Goal: Download file/media

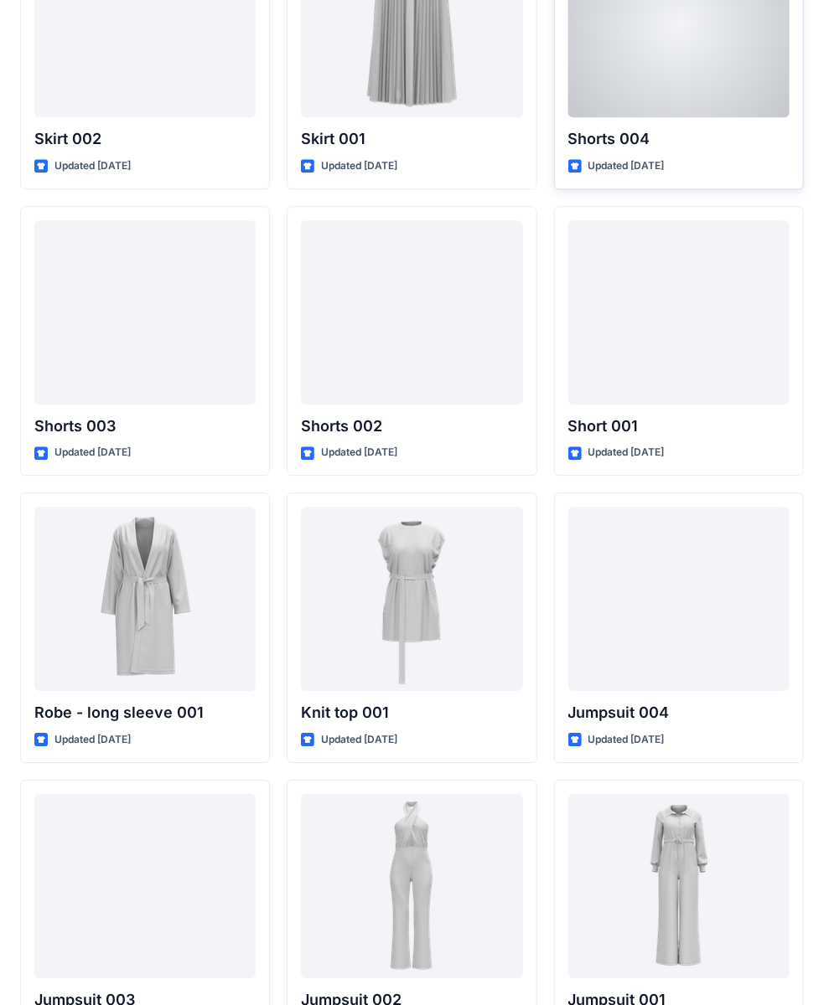
scroll to position [8979, 0]
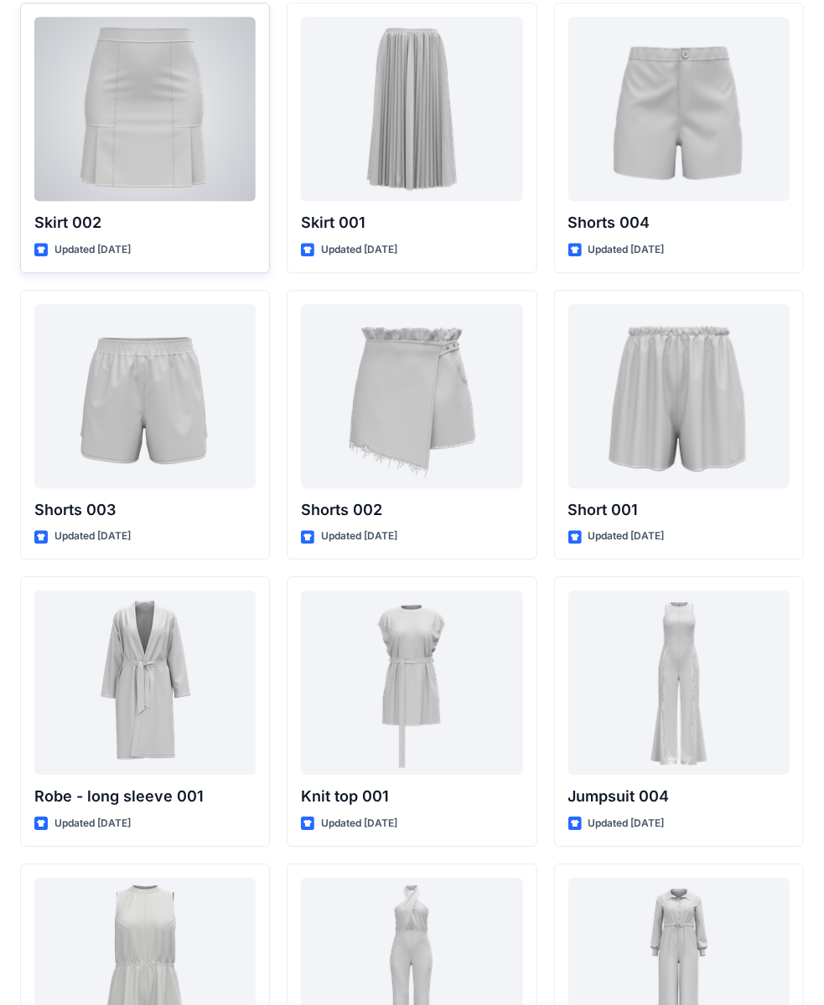
click at [127, 80] on div at bounding box center [144, 109] width 221 height 184
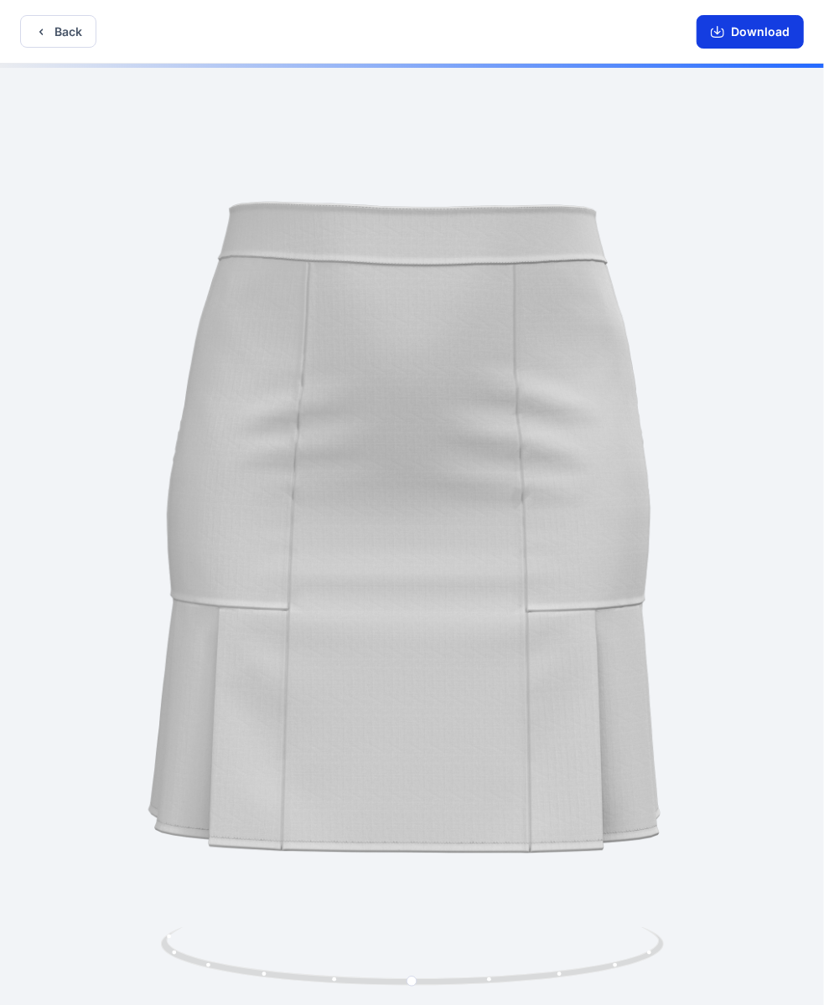
click at [776, 39] on button "Download" at bounding box center [749, 32] width 107 height 34
click at [39, 37] on icon "button" at bounding box center [40, 31] width 13 height 13
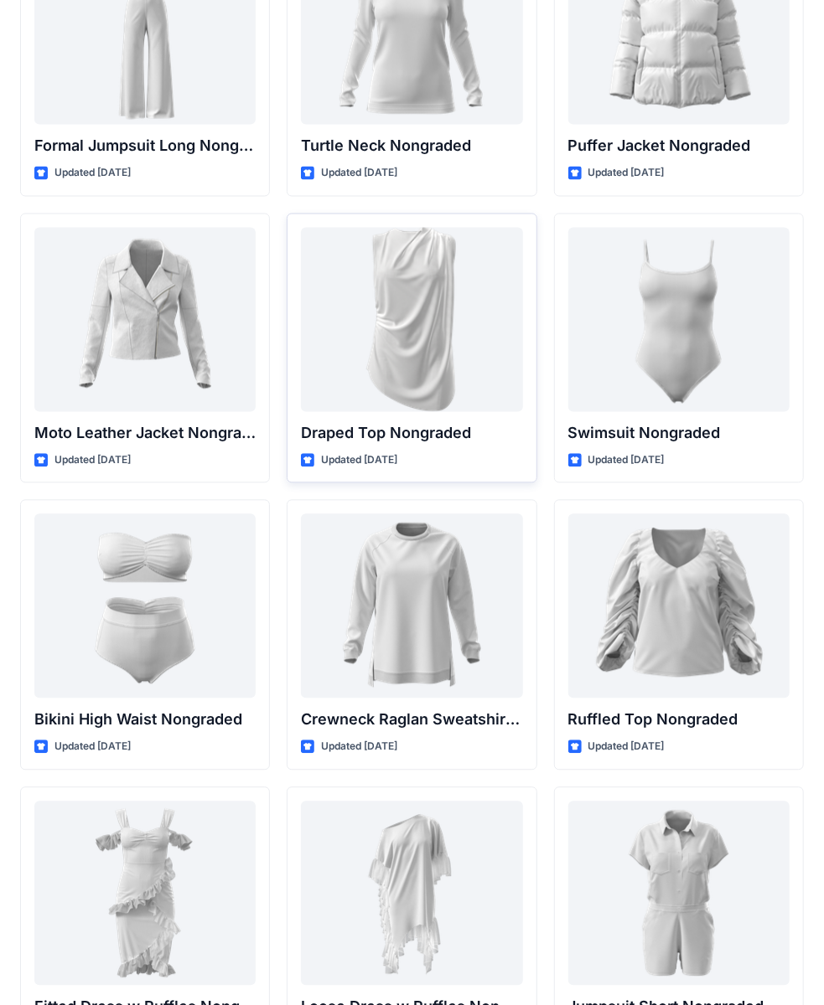
scroll to position [16022, 0]
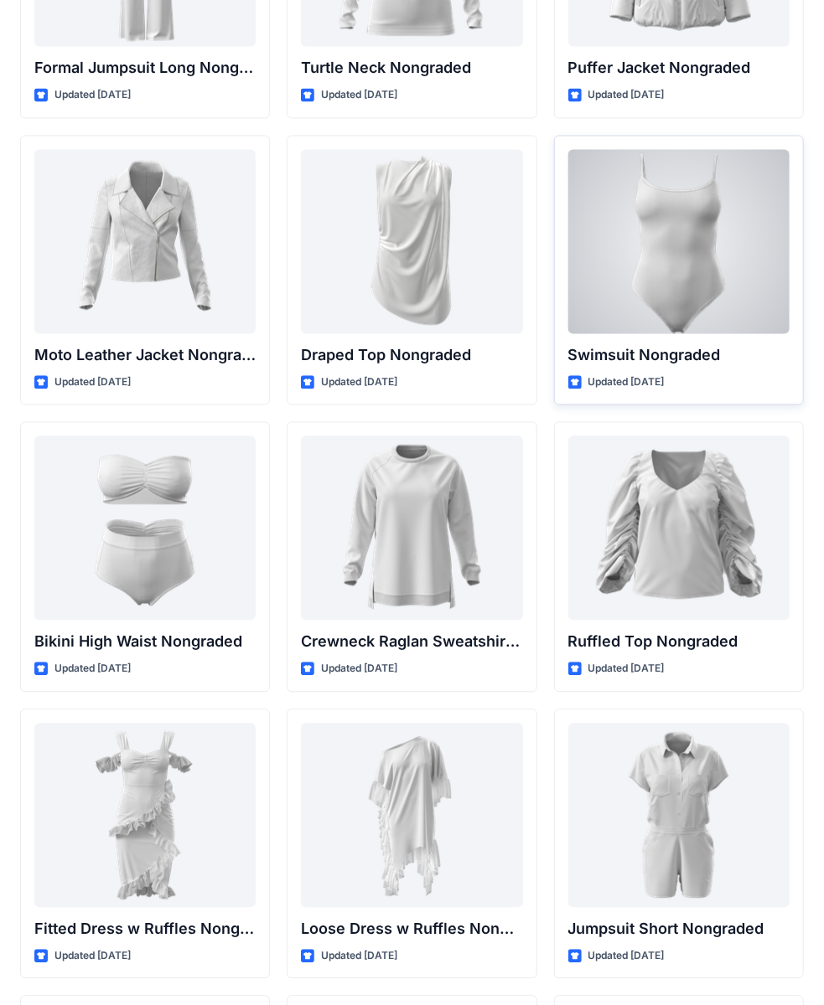
click at [685, 245] on div at bounding box center [678, 242] width 221 height 184
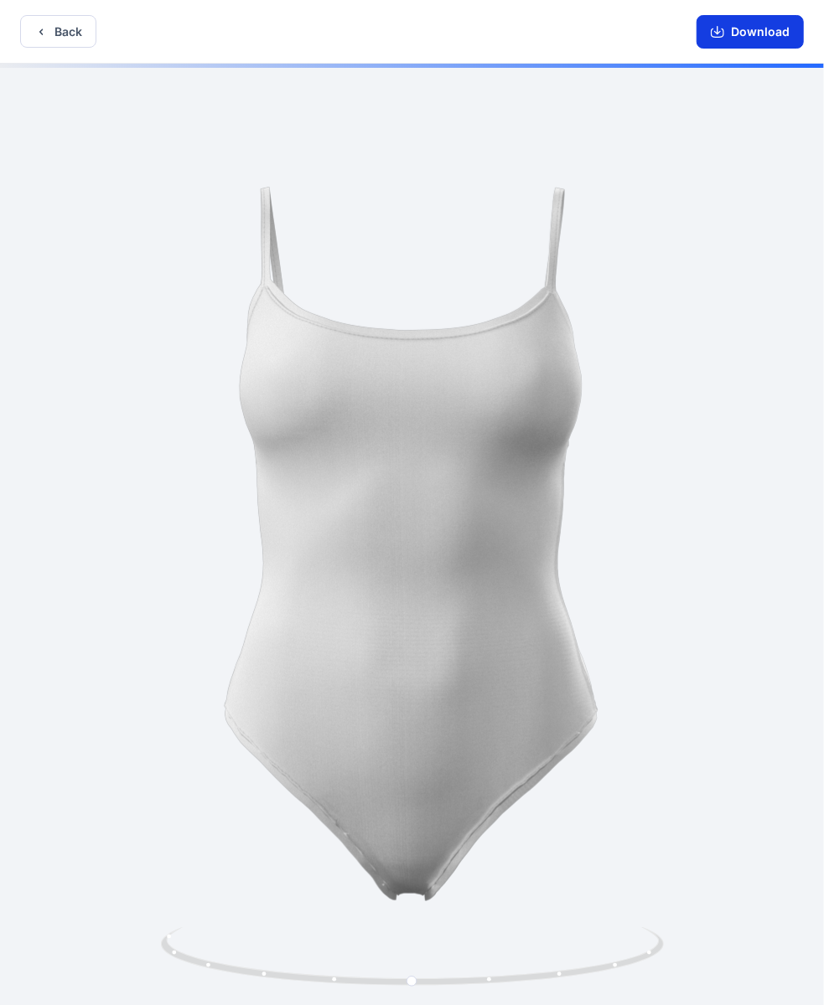
click at [746, 31] on button "Download" at bounding box center [749, 32] width 107 height 34
